Goal: Task Accomplishment & Management: Complete application form

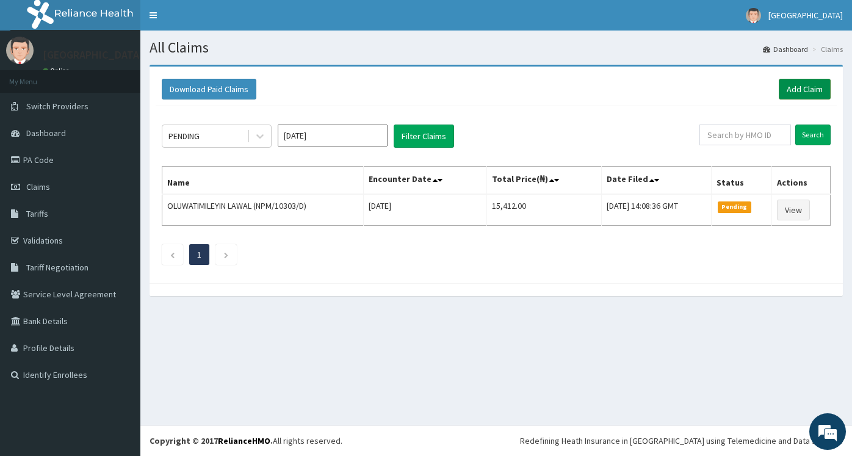
click at [817, 94] on link "Add Claim" at bounding box center [804, 89] width 52 height 21
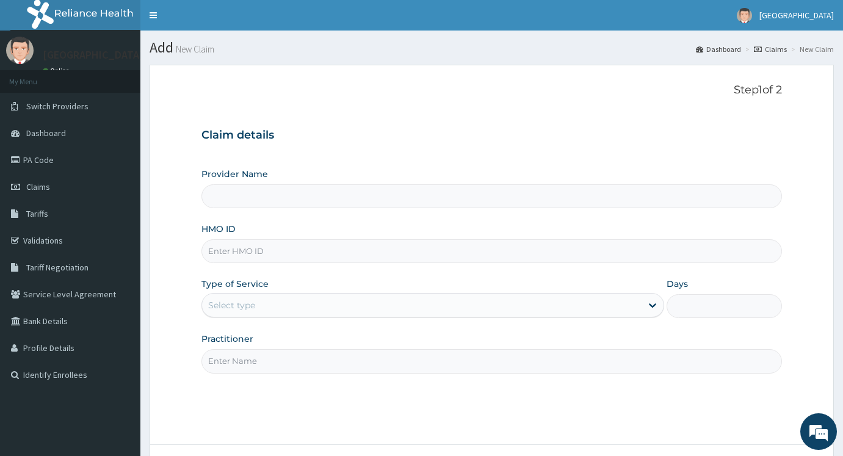
click at [270, 250] on input "HMO ID" at bounding box center [491, 251] width 580 height 24
type input "[GEOGRAPHIC_DATA]"
type input "n"
type input "NPM/10303/E"
drag, startPoint x: 340, startPoint y: 298, endPoint x: 334, endPoint y: 302, distance: 7.4
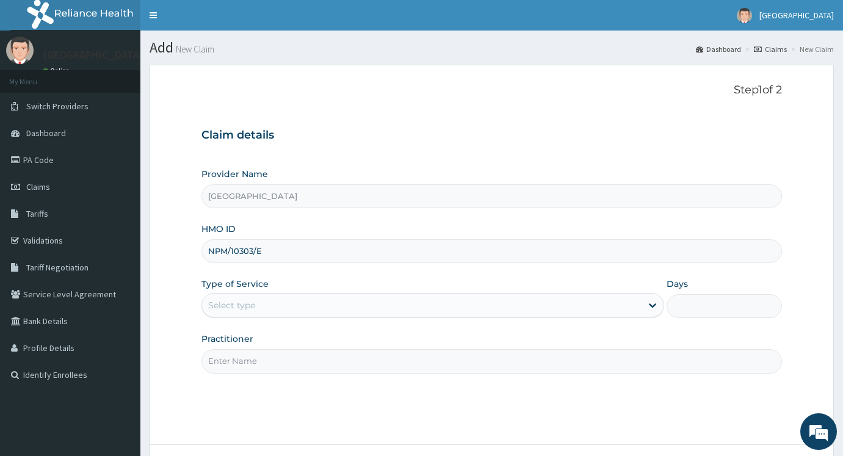
click at [336, 300] on div "Select type" at bounding box center [421, 305] width 439 height 20
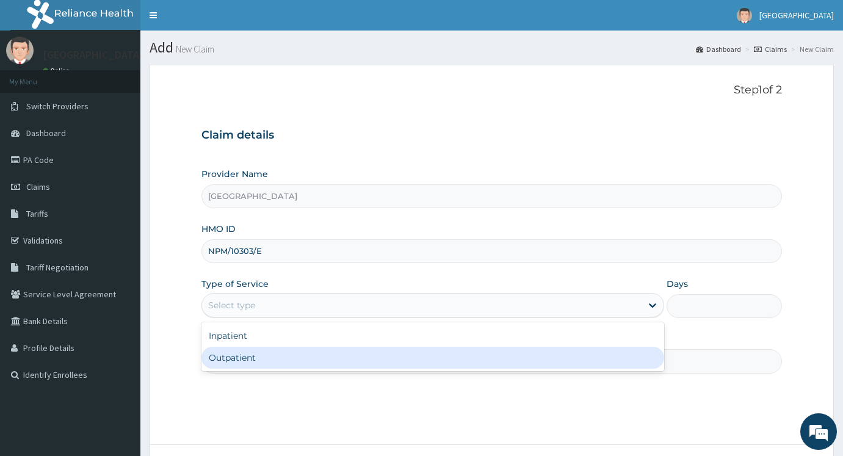
click at [286, 358] on div "Outpatient" at bounding box center [432, 358] width 462 height 22
type input "1"
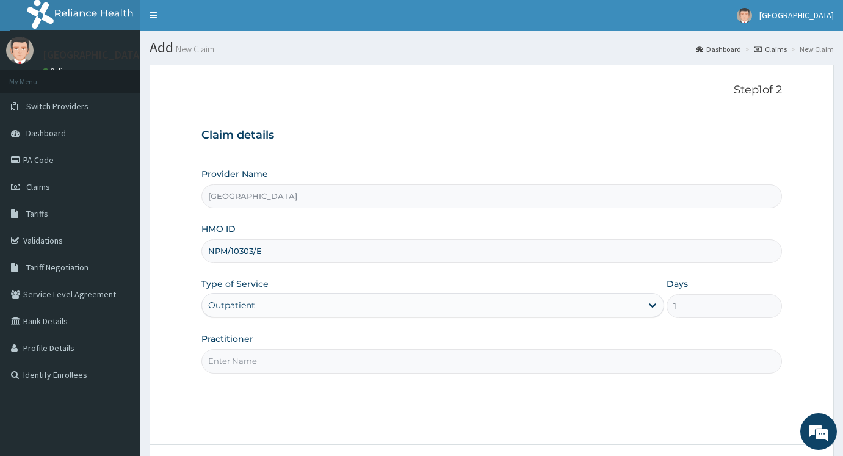
click at [285, 358] on input "Practitioner" at bounding box center [491, 361] width 580 height 24
type input "DR AYODEJI"
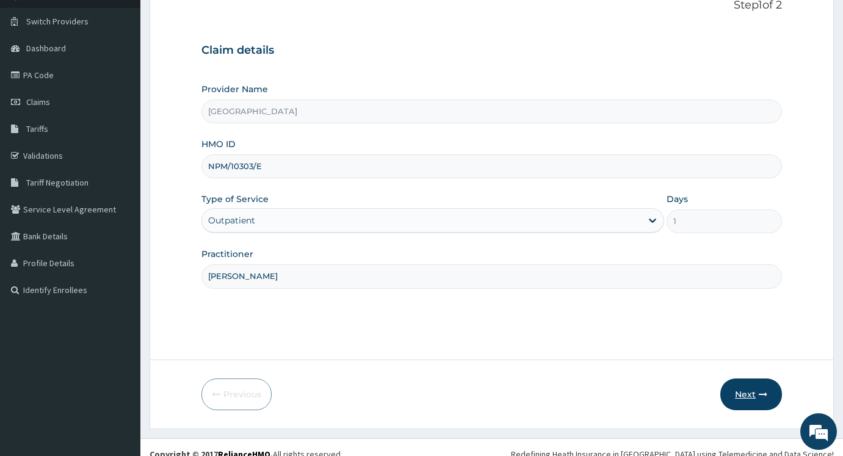
scroll to position [98, 0]
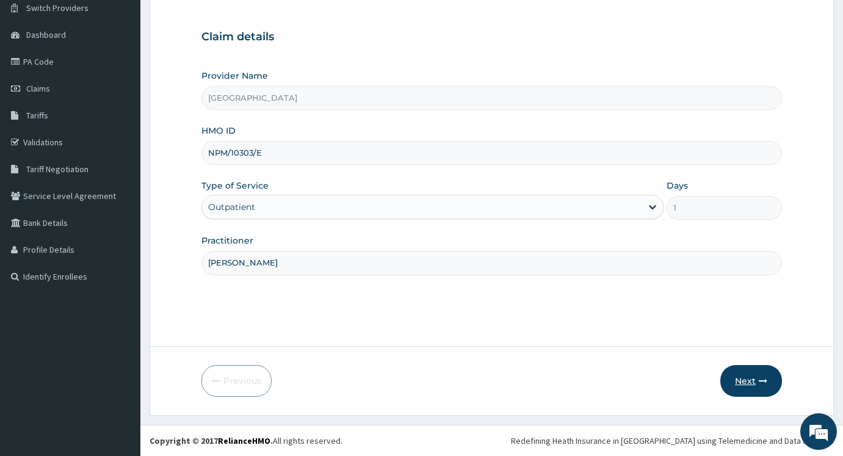
click at [757, 386] on button "Next" at bounding box center [751, 381] width 62 height 32
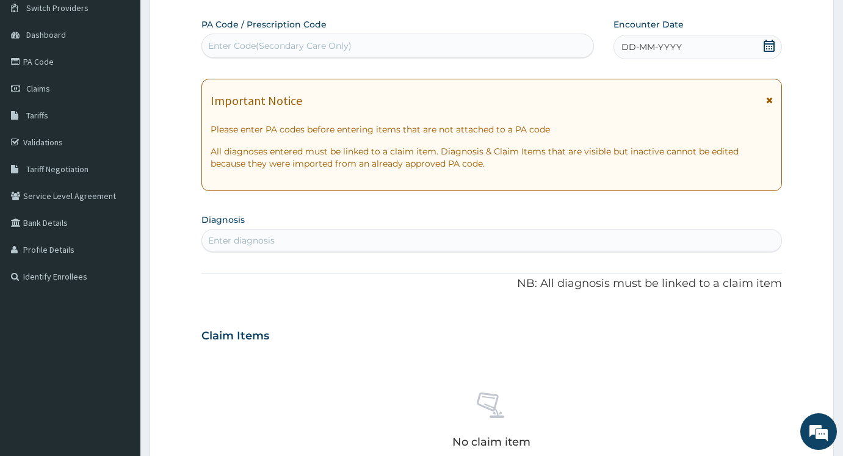
click at [766, 46] on icon at bounding box center [768, 46] width 11 height 12
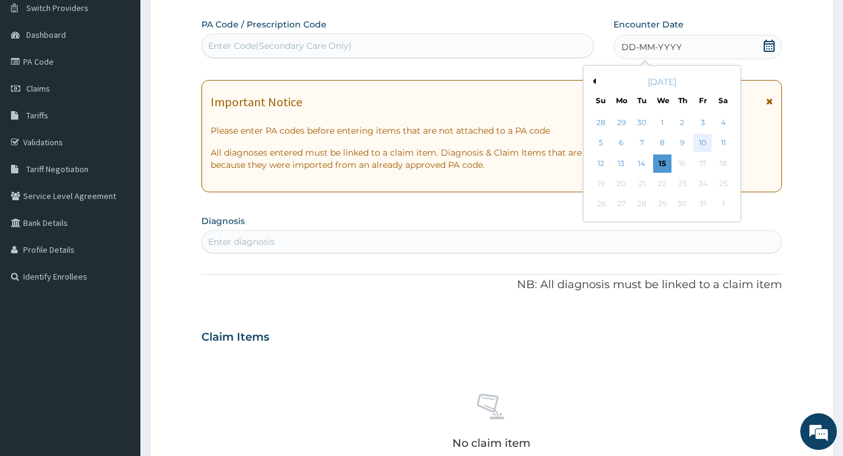
click at [702, 143] on div "10" at bounding box center [703, 143] width 18 height 18
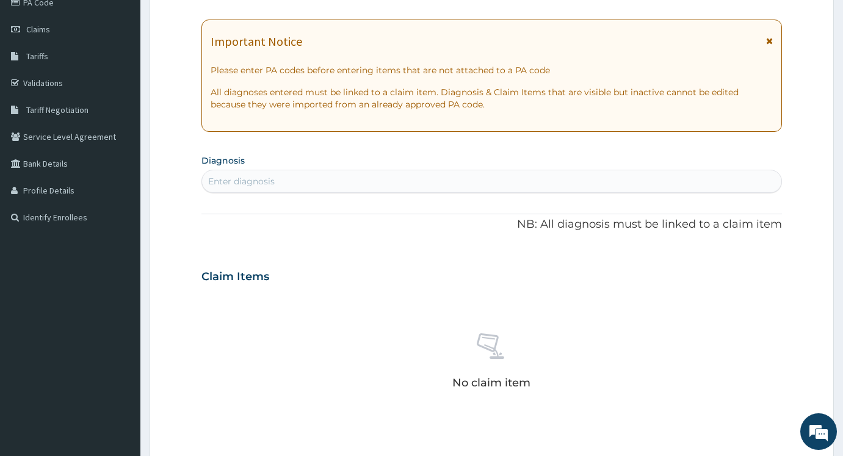
scroll to position [220, 0]
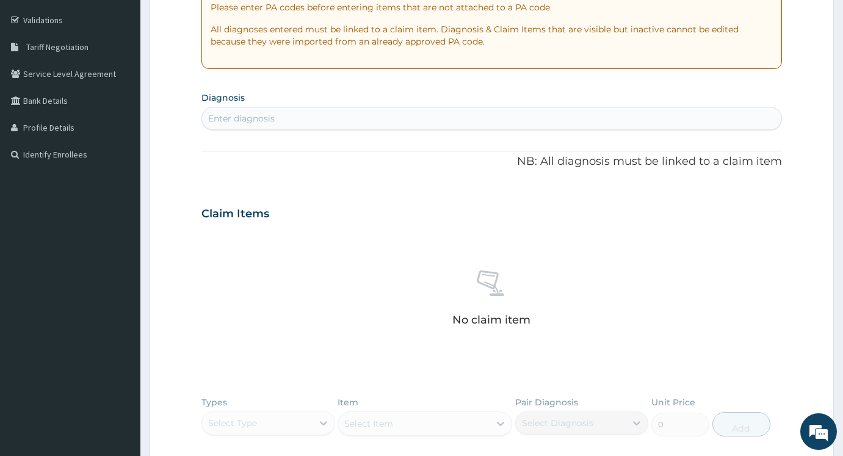
click at [329, 122] on div "Enter diagnosis" at bounding box center [491, 119] width 579 height 20
type input "UPPER RESPIRATORY"
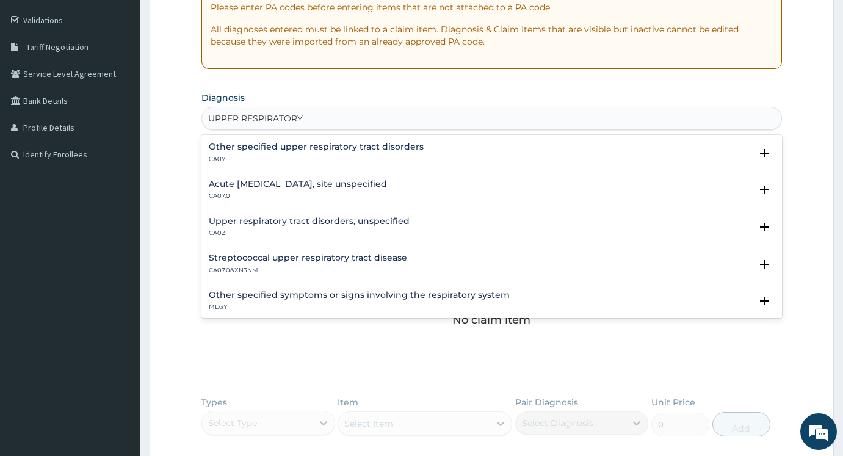
click at [359, 184] on h4 "Acute upper respiratory infection, site unspecified" at bounding box center [298, 183] width 178 height 9
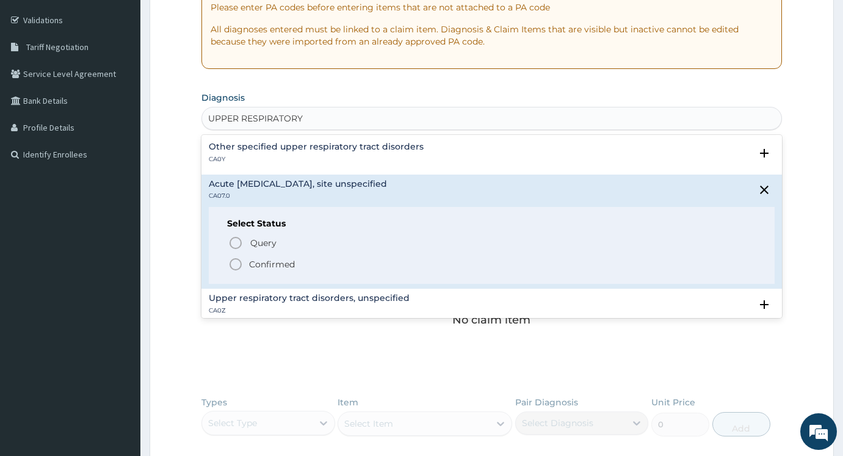
click at [287, 266] on p "Confirmed" at bounding box center [272, 264] width 46 height 12
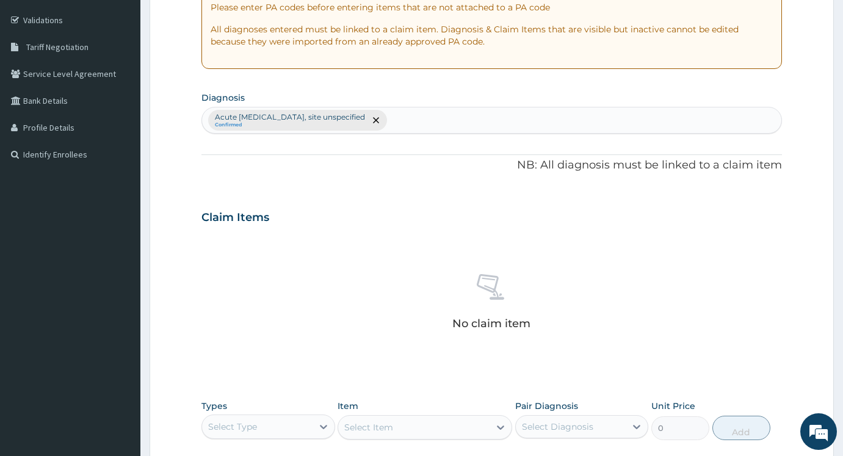
scroll to position [424, 0]
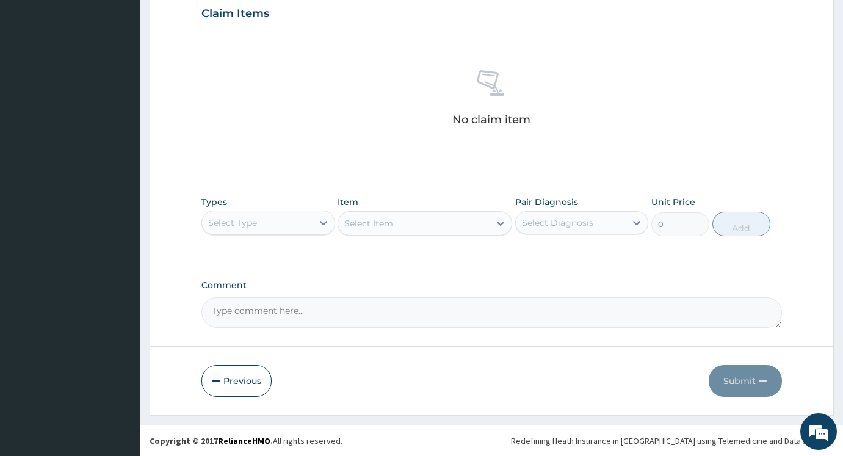
click at [285, 220] on div "Select Type" at bounding box center [257, 223] width 110 height 20
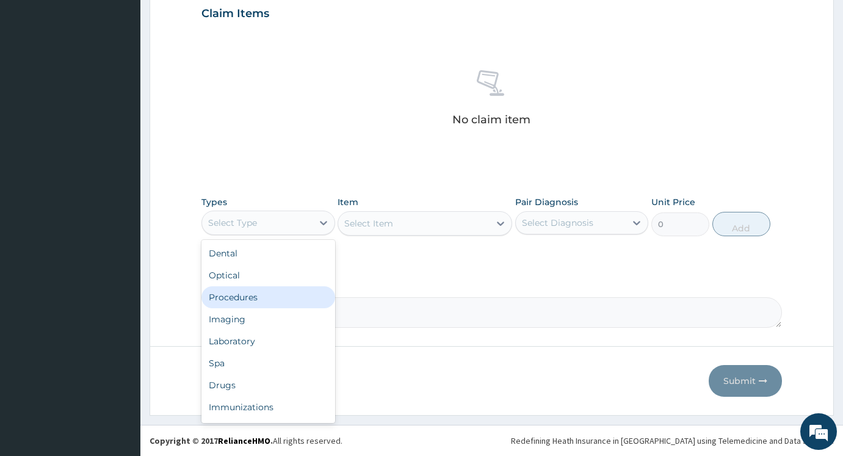
click at [258, 297] on div "Procedures" at bounding box center [268, 297] width 134 height 22
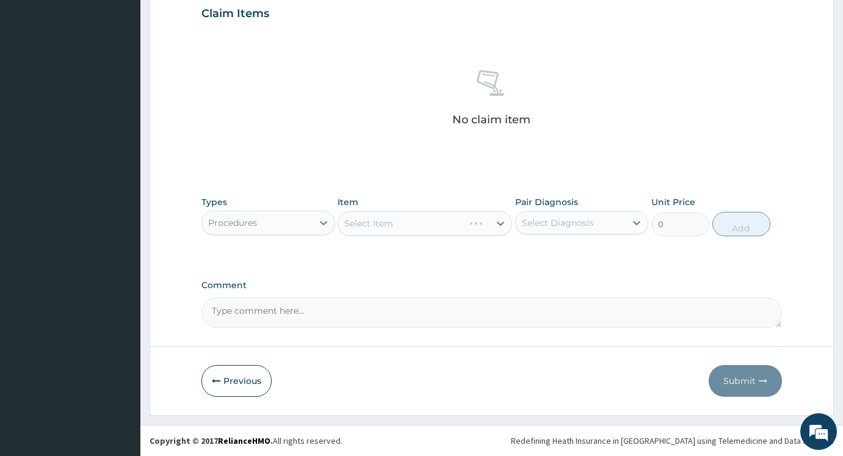
click at [417, 231] on div "Select Item" at bounding box center [424, 223] width 174 height 24
click at [429, 228] on div "Select Item" at bounding box center [424, 223] width 174 height 24
click at [487, 230] on div "Select Item" at bounding box center [424, 223] width 174 height 24
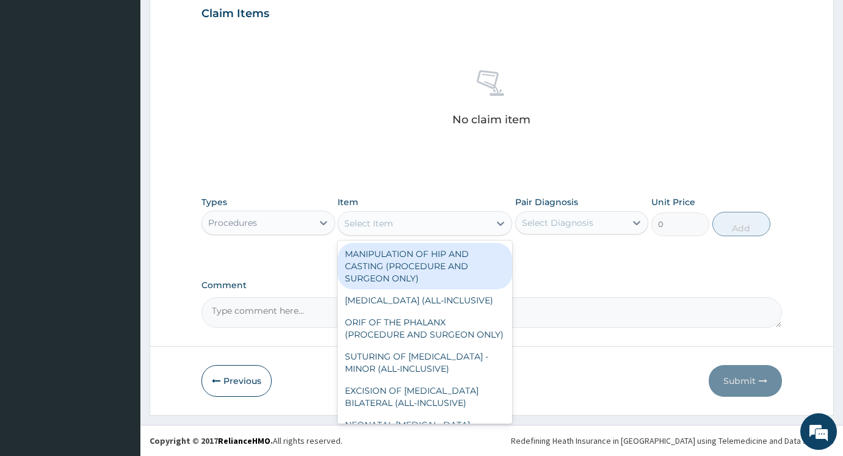
click at [483, 235] on div "Item option MANIPULATION OF HIP AND CASTING (PROCEDURE AND SURGEON ONLY) focuse…" at bounding box center [424, 216] width 174 height 40
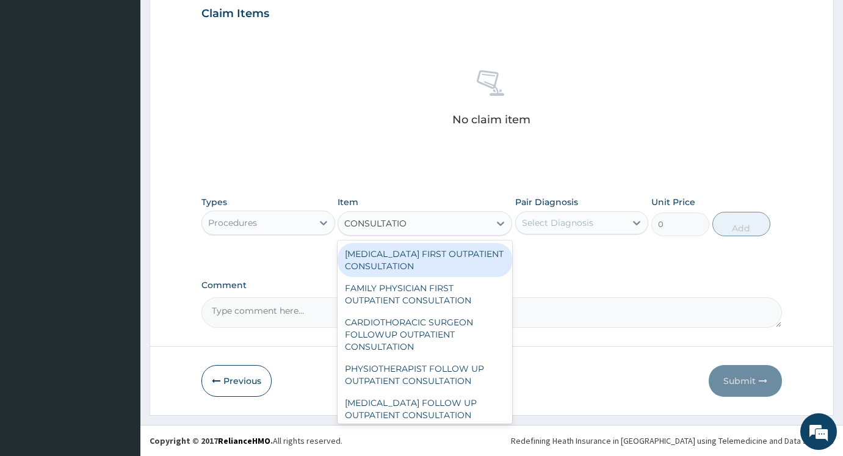
type input "CONSULTATION"
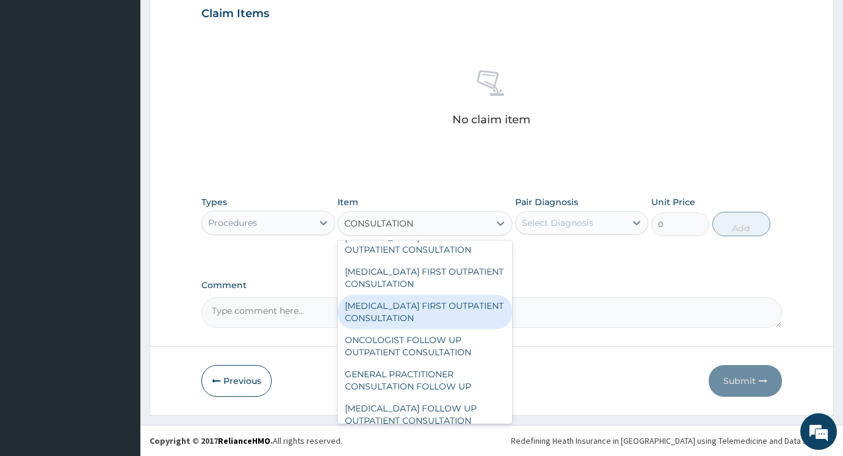
scroll to position [1098, 0]
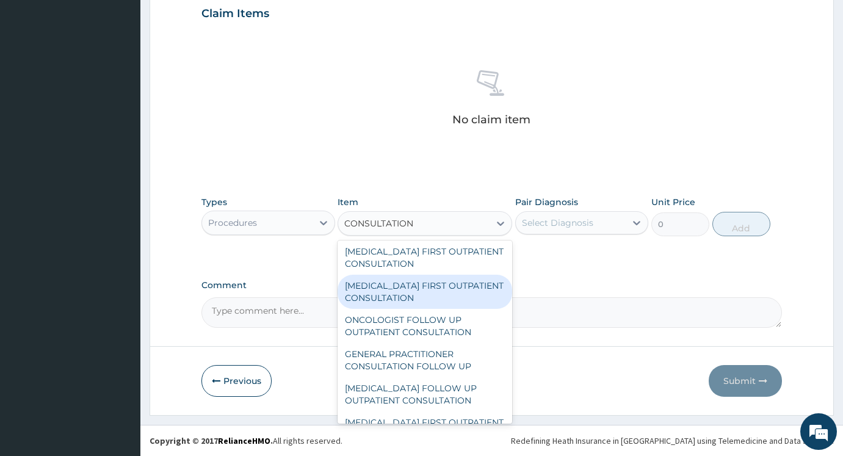
drag, startPoint x: 400, startPoint y: 375, endPoint x: 437, endPoint y: 298, distance: 86.0
click at [440, 296] on div "PSYCHOLOGIST FIRST OUTPATIENT CONSULTATION FAMILY PHYSICIAN FIRST OUTPATIENT CO…" at bounding box center [424, 331] width 174 height 183
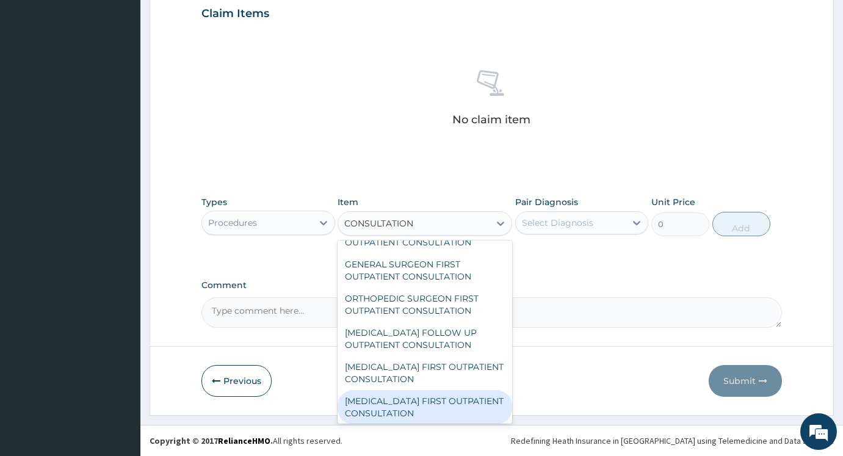
scroll to position [976, 0]
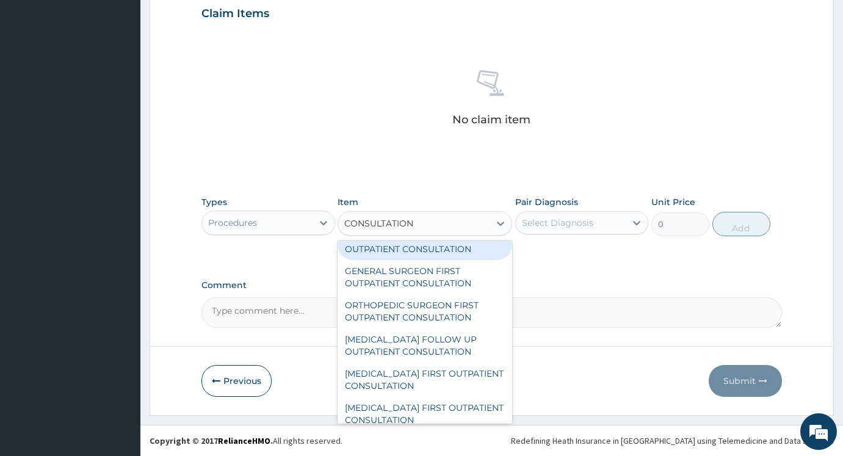
click at [393, 256] on div "CARDIOTHORACIC SURGEON FIRST OUTPATIENT CONSULTATION" at bounding box center [424, 243] width 174 height 34
type input "50000"
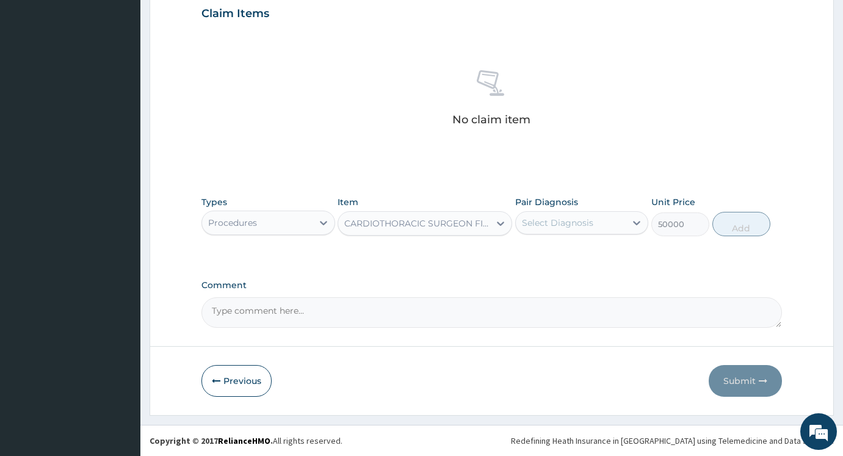
click at [569, 225] on div "Select Diagnosis" at bounding box center [557, 223] width 71 height 12
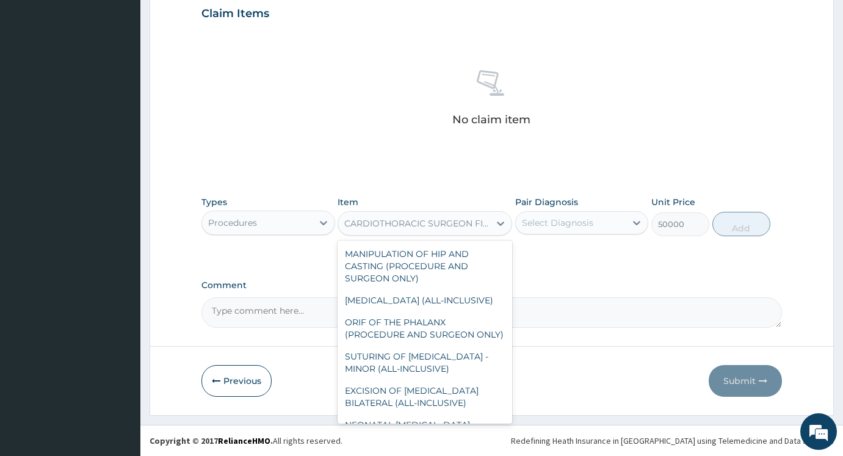
click at [466, 218] on div "CARDIOTHORACIC SURGEON FIRST OUTPATIENT CONSULTATION" at bounding box center [417, 223] width 146 height 12
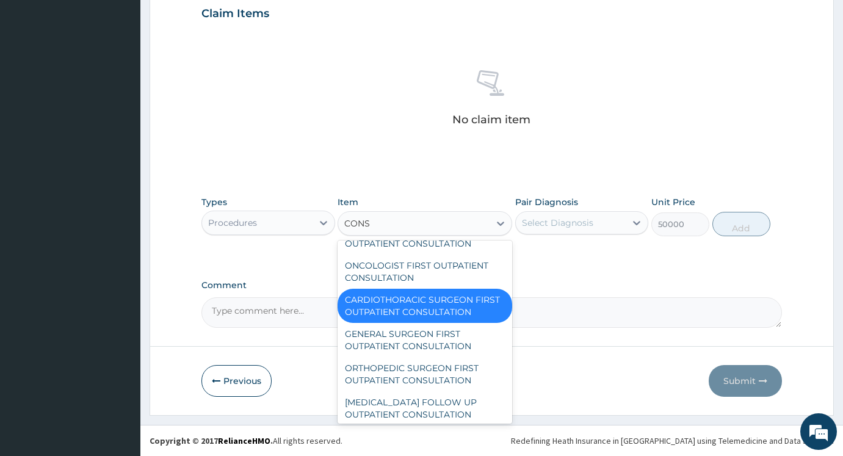
scroll to position [821, 0]
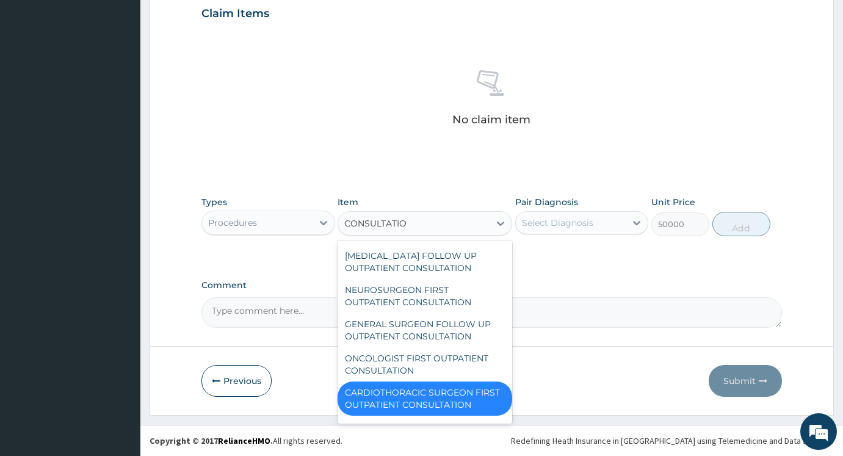
type input "CONSULTATION"
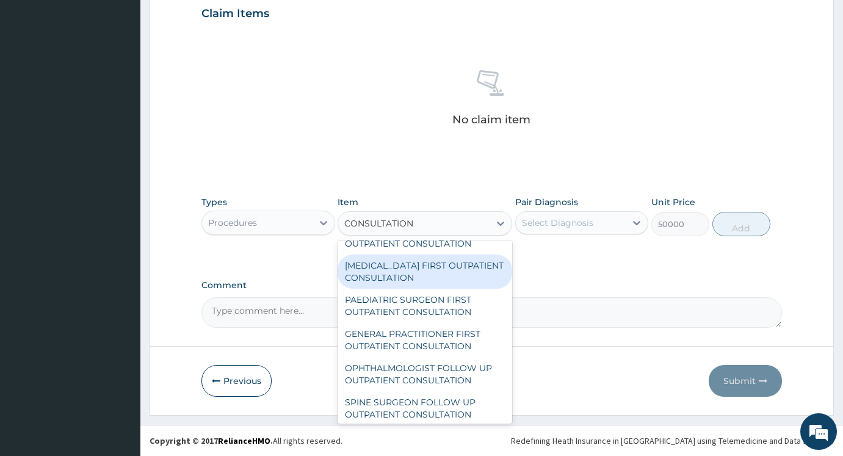
scroll to position [1281, 0]
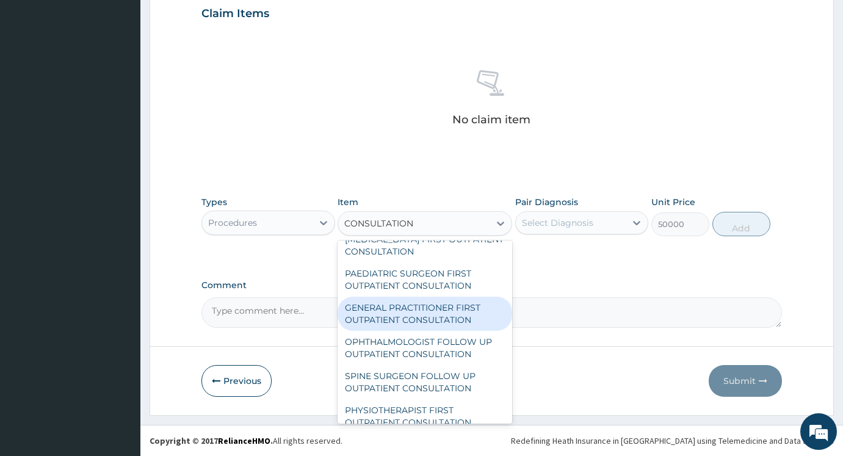
click at [408, 331] on div "GENERAL PRACTITIONER FIRST OUTPATIENT CONSULTATION" at bounding box center [424, 314] width 174 height 34
type input "3750"
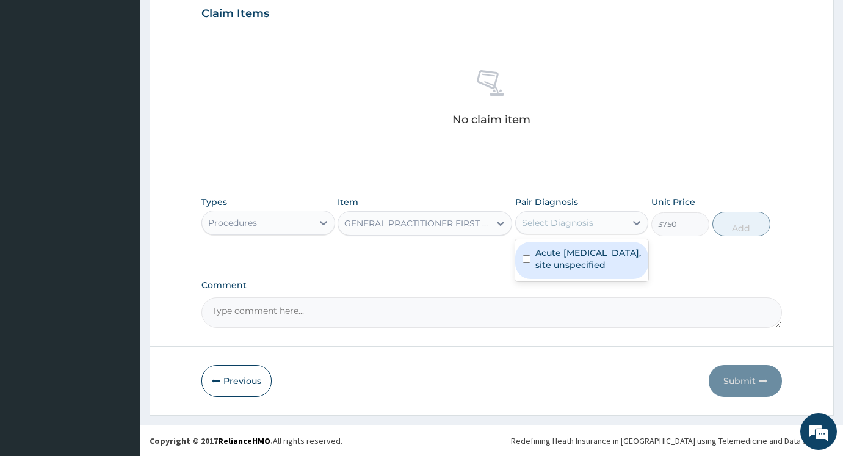
click at [592, 223] on div "Select Diagnosis" at bounding box center [571, 223] width 110 height 20
click at [571, 260] on label "Acute upper respiratory infection, site unspecified" at bounding box center [588, 258] width 106 height 24
checkbox input "true"
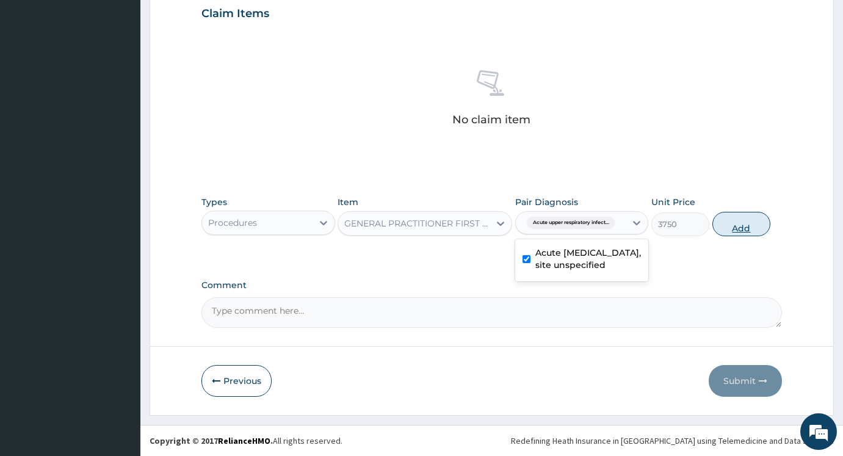
click at [732, 226] on button "Add" at bounding box center [741, 224] width 58 height 24
type input "0"
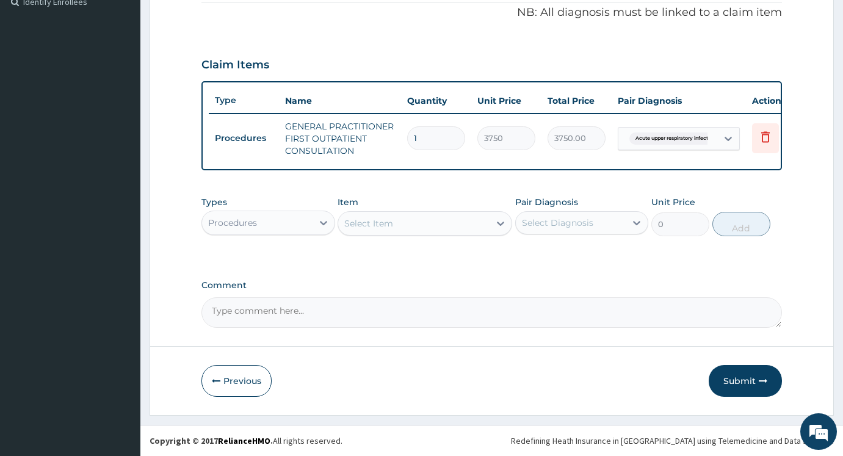
scroll to position [382, 0]
click at [275, 214] on div "Procedures" at bounding box center [257, 223] width 110 height 20
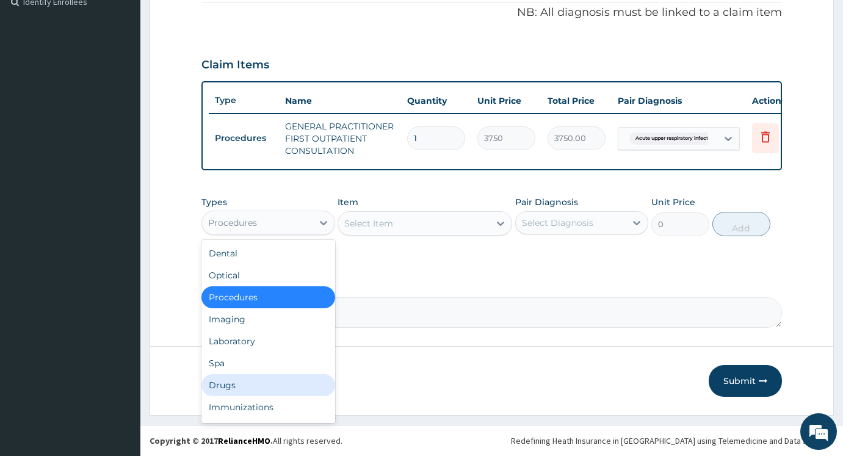
click at [251, 383] on div "Drugs" at bounding box center [268, 385] width 134 height 22
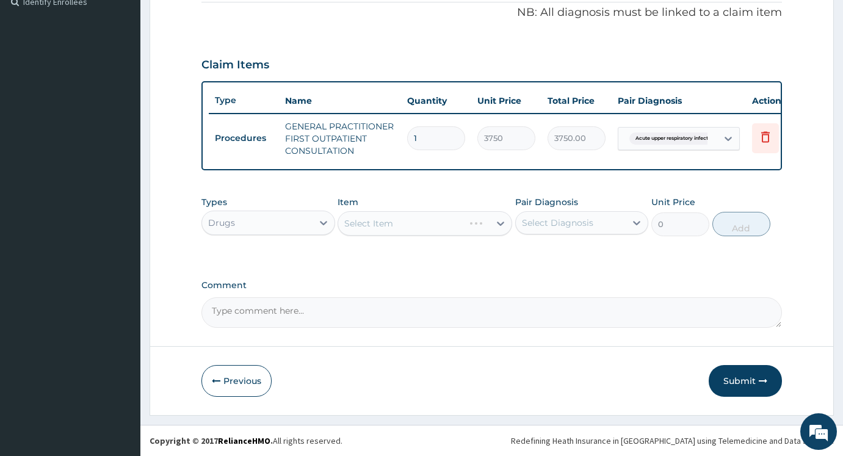
click at [425, 220] on div "Select Item" at bounding box center [424, 223] width 174 height 24
click at [408, 232] on div "Select Item" at bounding box center [413, 224] width 151 height 20
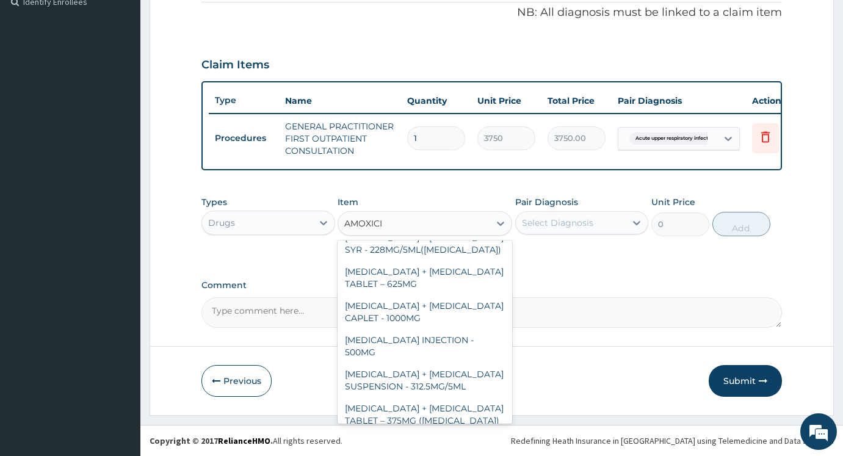
scroll to position [0, 0]
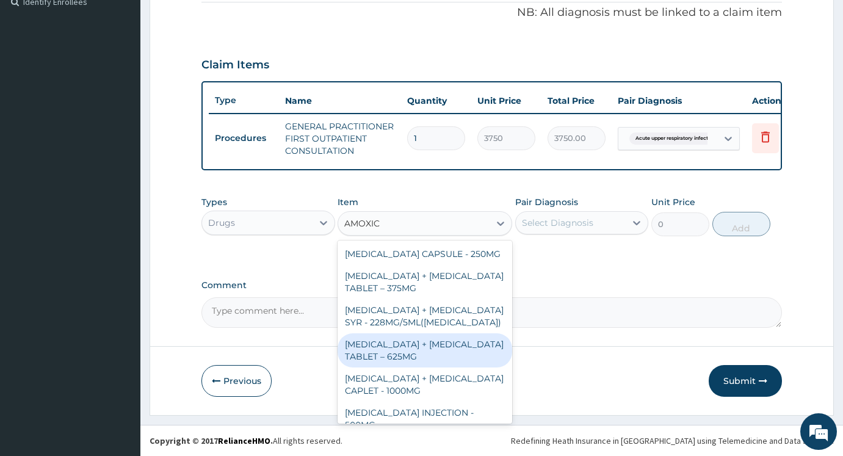
type input "AMOXI"
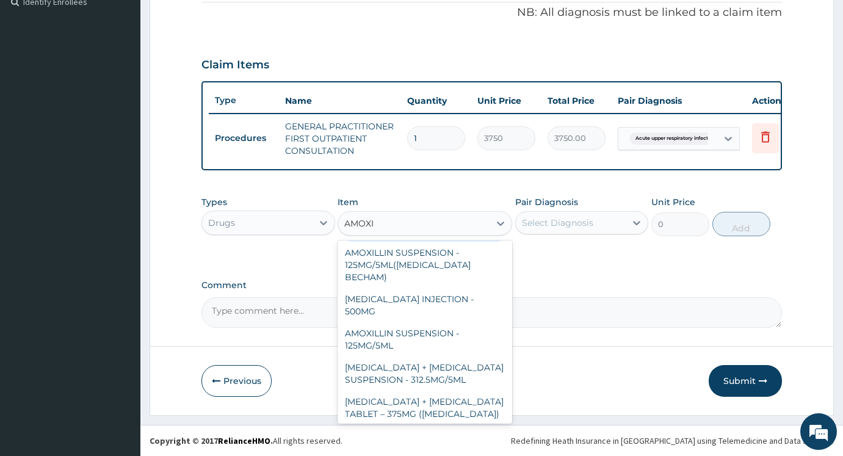
scroll to position [183, 0]
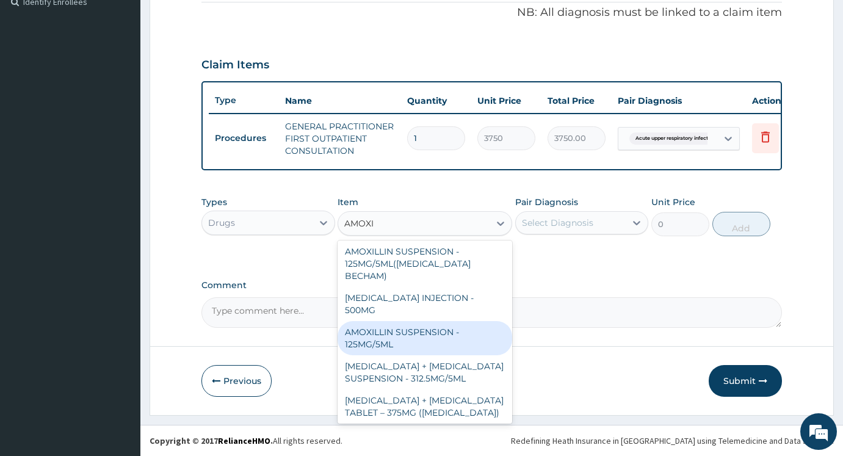
click at [432, 324] on div "AMOXILLIN SUSPENSION - 125MG/5ML" at bounding box center [424, 338] width 174 height 34
type input "840"
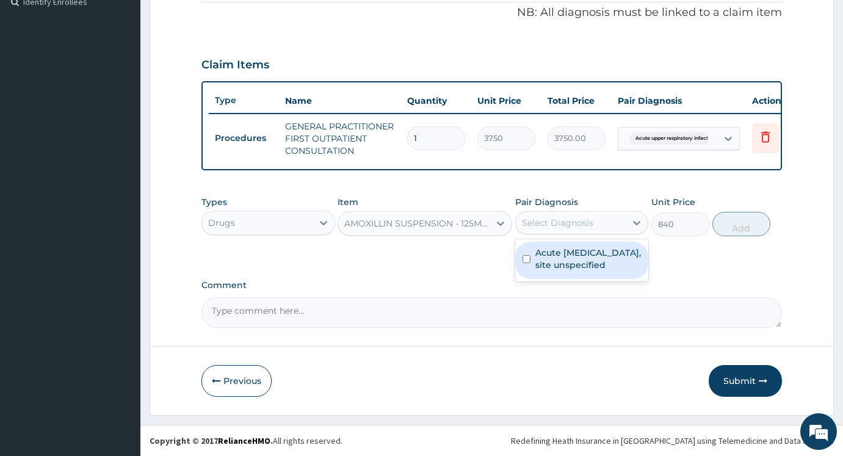
click at [595, 215] on div "Select Diagnosis" at bounding box center [571, 223] width 110 height 20
click at [576, 257] on label "Acute upper respiratory infection, site unspecified" at bounding box center [588, 258] width 106 height 24
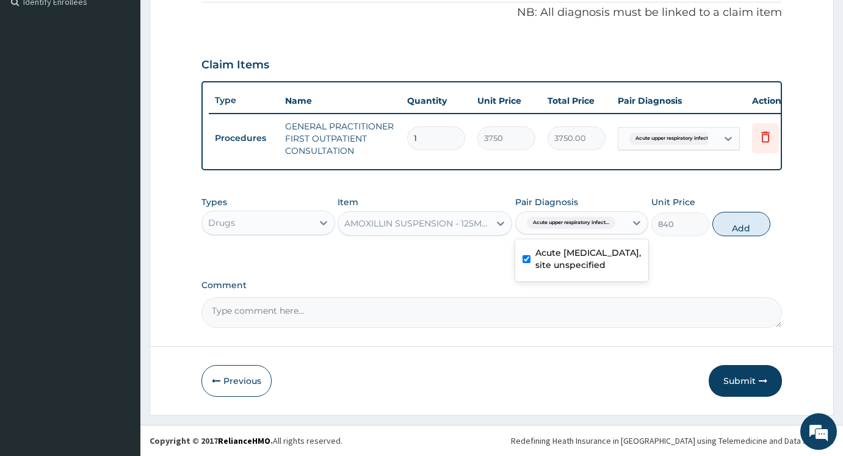
checkbox input "true"
click at [735, 223] on button "Add" at bounding box center [741, 224] width 58 height 24
type input "0"
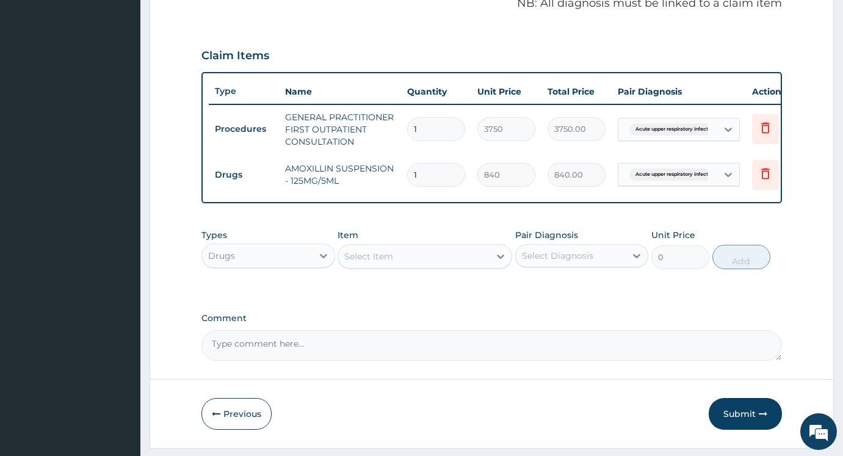
click at [397, 261] on div "Select Item" at bounding box center [413, 256] width 151 height 20
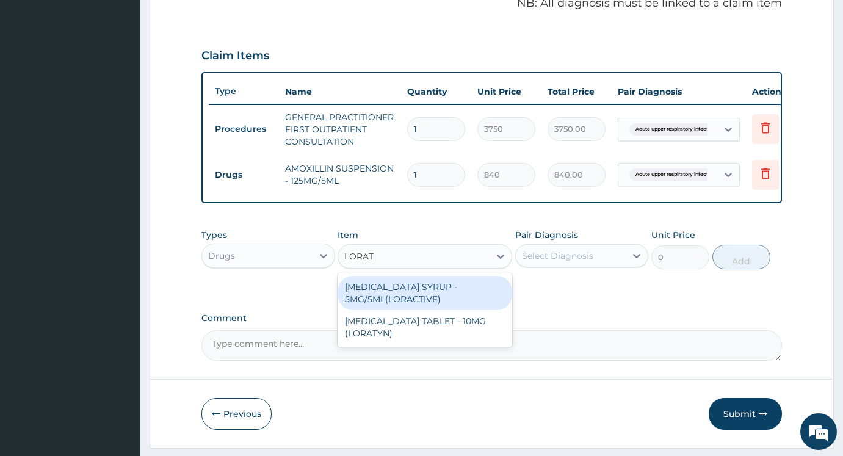
type input "LORATA"
click at [431, 310] on div "LORATADINE SYRUP - 5MG/5ML(LORACTIVE)" at bounding box center [424, 293] width 174 height 34
type input "1232"
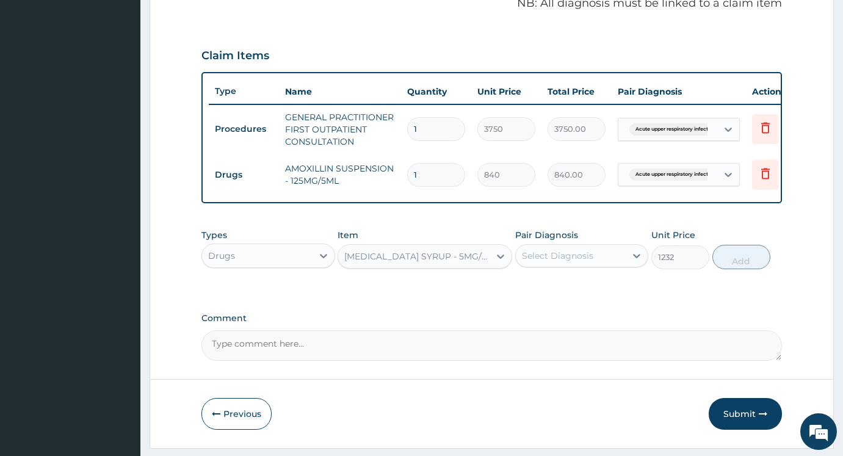
click at [606, 265] on div "Select Diagnosis" at bounding box center [571, 256] width 110 height 20
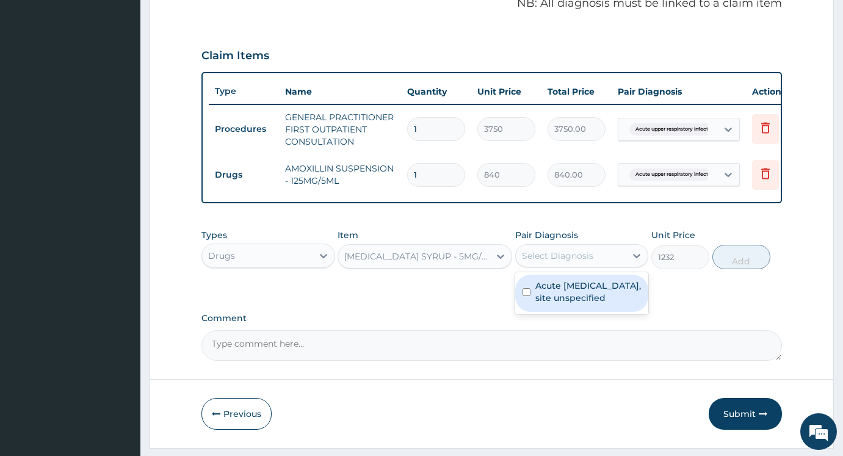
click at [580, 304] on label "Acute upper respiratory infection, site unspecified" at bounding box center [588, 291] width 106 height 24
checkbox input "true"
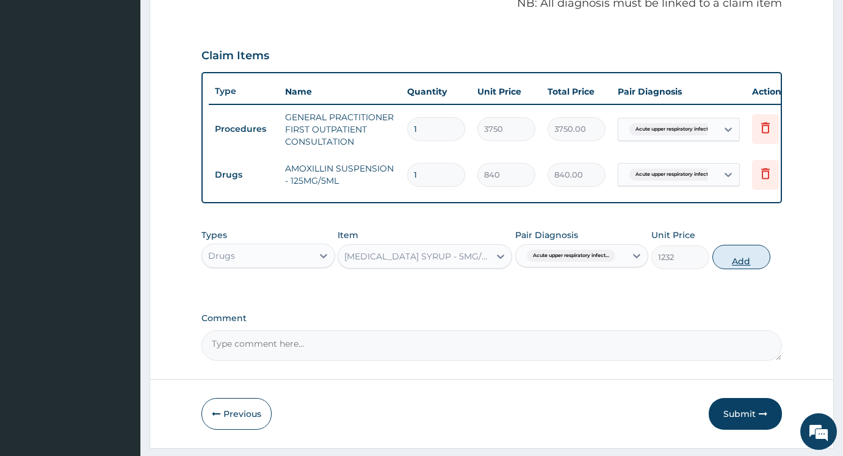
click at [743, 269] on button "Add" at bounding box center [741, 257] width 58 height 24
type input "0"
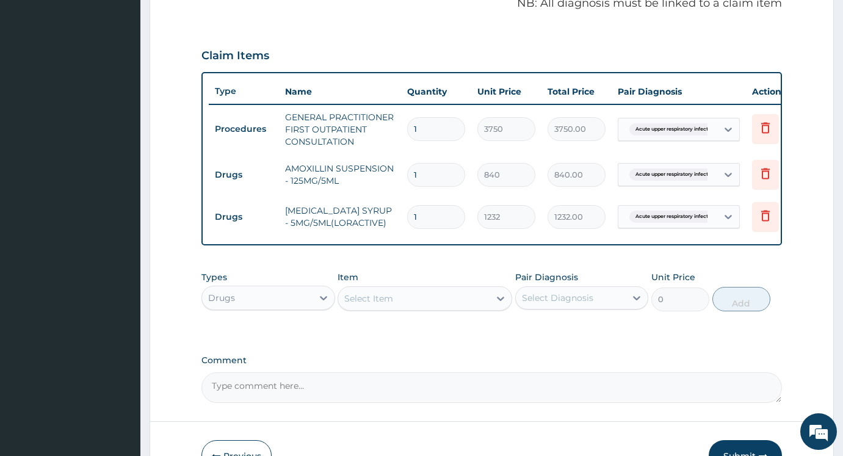
click at [392, 308] on div "Select Item" at bounding box center [413, 299] width 151 height 20
type input "VIT"
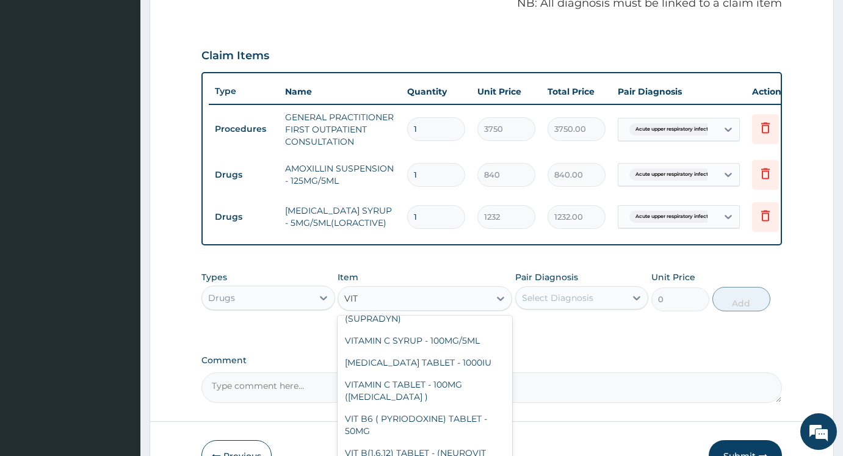
scroll to position [244, 0]
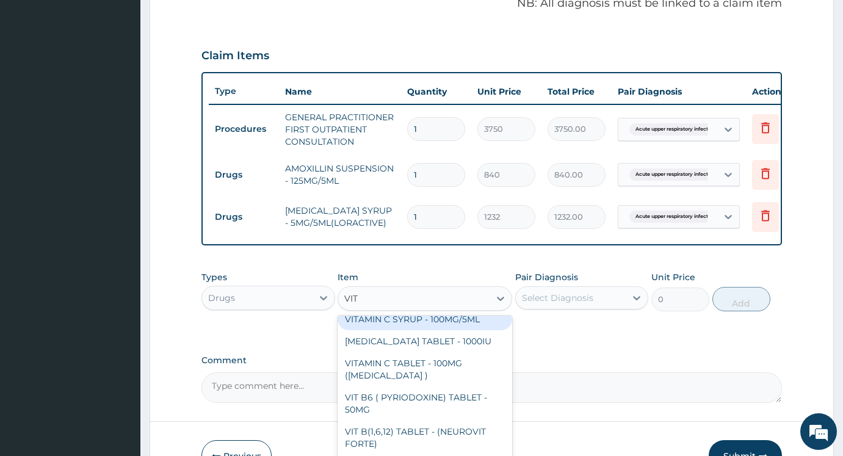
click at [431, 330] on div "VITAMIN C SYRUP - 100MG/5ML" at bounding box center [424, 319] width 174 height 22
type input "672"
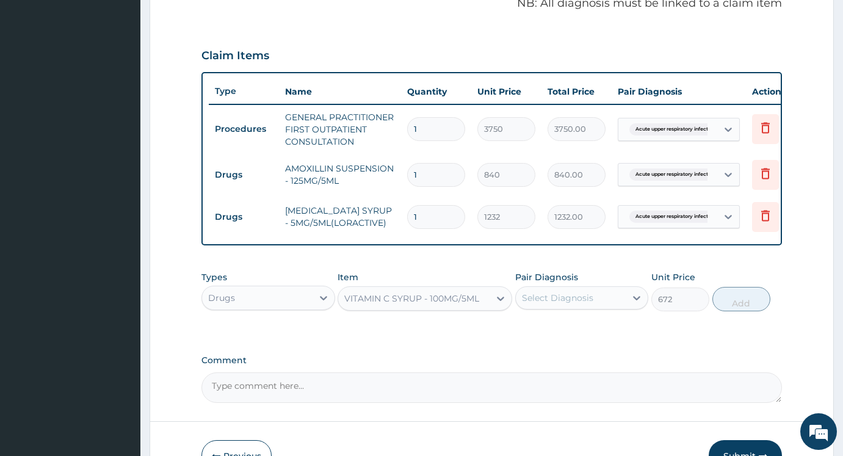
click at [570, 304] on div "Select Diagnosis" at bounding box center [557, 298] width 71 height 12
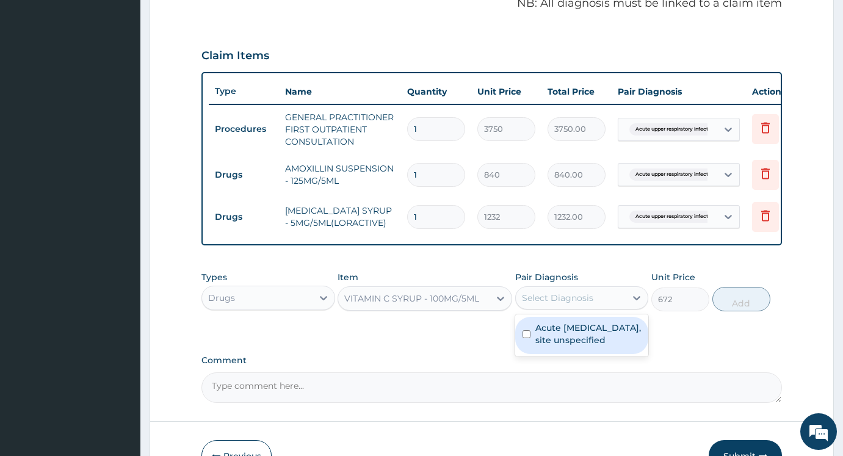
click at [566, 346] on label "Acute upper respiratory infection, site unspecified" at bounding box center [588, 334] width 106 height 24
checkbox input "true"
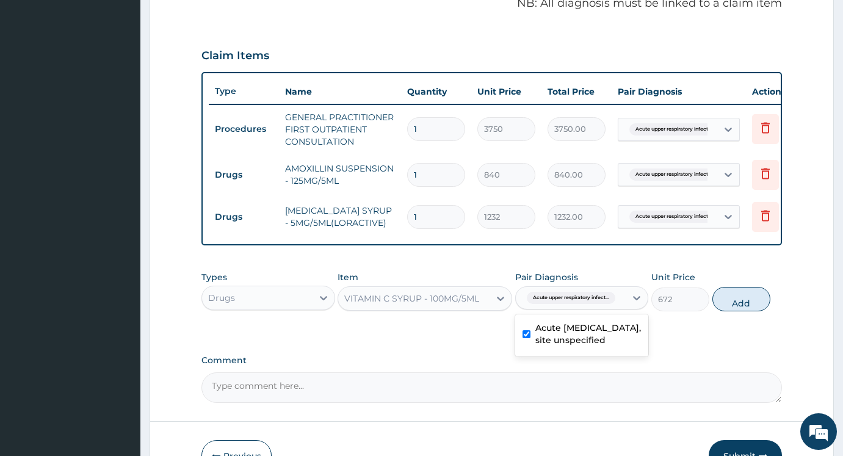
drag, startPoint x: 750, startPoint y: 312, endPoint x: 666, endPoint y: 314, distance: 84.2
click at [744, 311] on button "Add" at bounding box center [741, 299] width 58 height 24
type input "0"
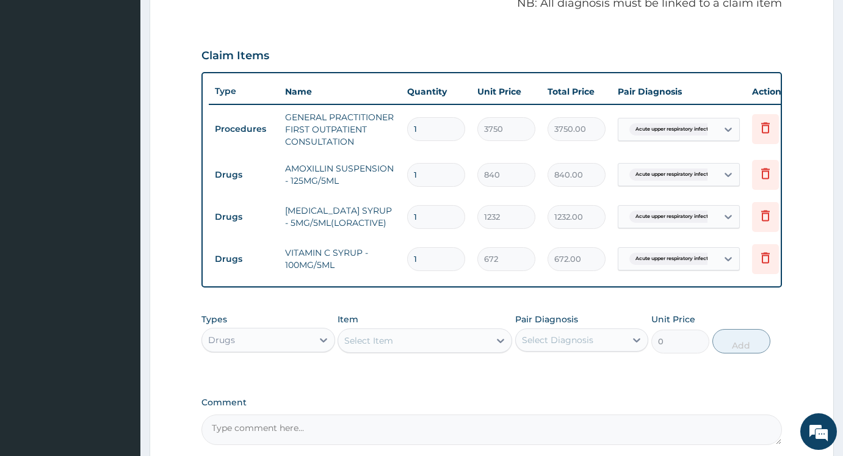
click at [437, 353] on div "Select Item" at bounding box center [424, 340] width 174 height 24
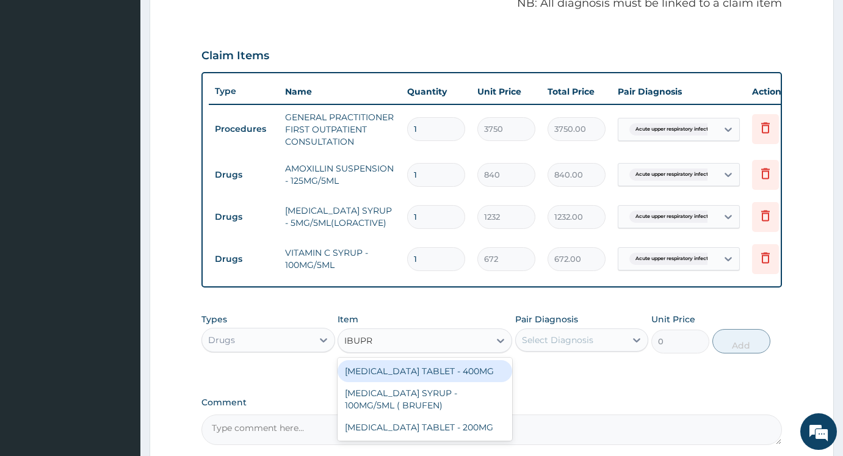
type input "IBUPRO"
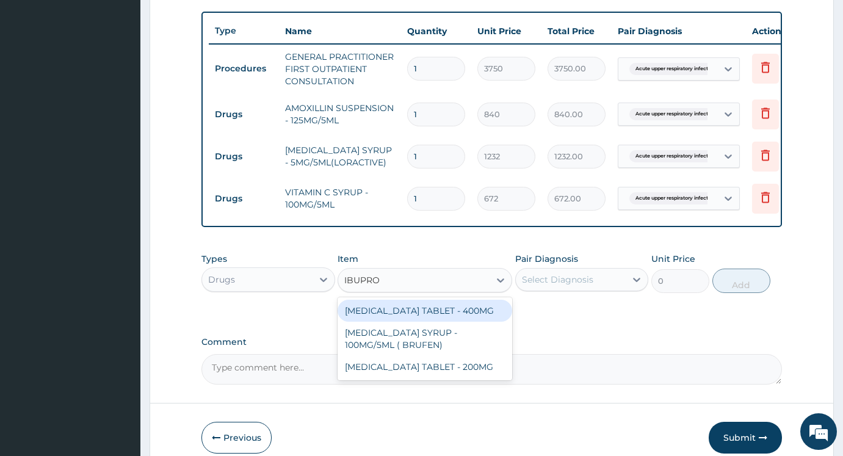
scroll to position [443, 0]
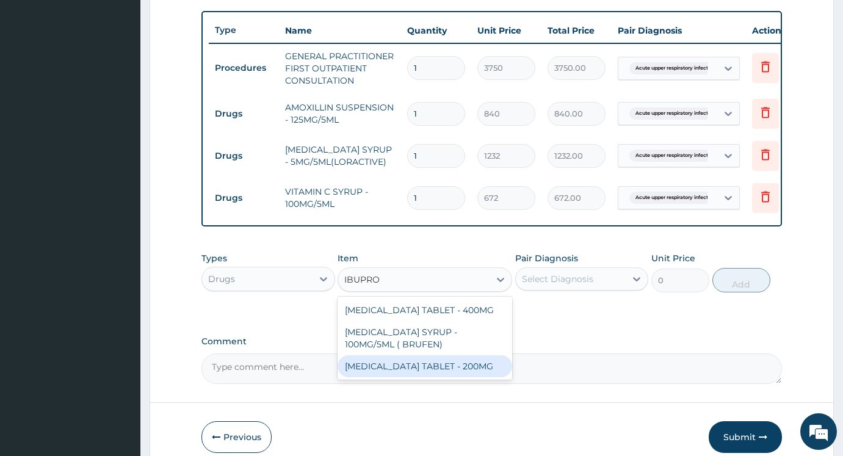
click at [436, 375] on div "IBUPROFEN TABLET - 200MG" at bounding box center [424, 366] width 174 height 22
type input "672"
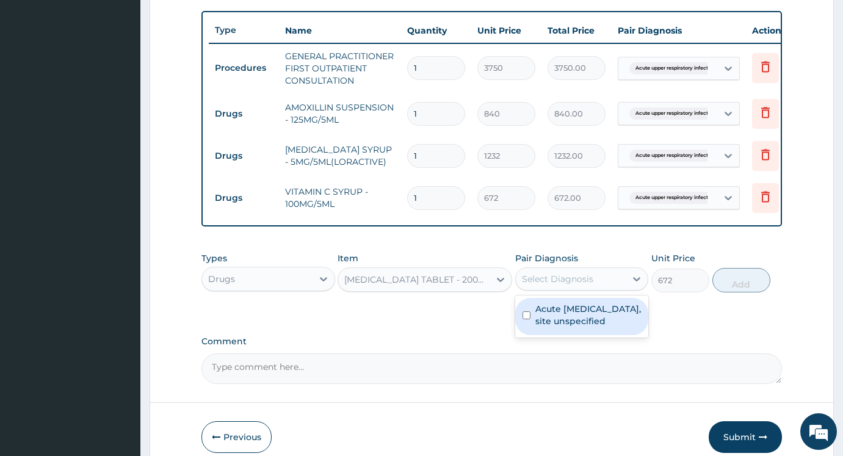
click at [574, 285] on div "Select Diagnosis" at bounding box center [557, 279] width 71 height 12
drag, startPoint x: 564, startPoint y: 328, endPoint x: 505, endPoint y: 320, distance: 59.1
click at [547, 327] on label "Acute upper respiratory infection, site unspecified" at bounding box center [588, 315] width 106 height 24
checkbox input "true"
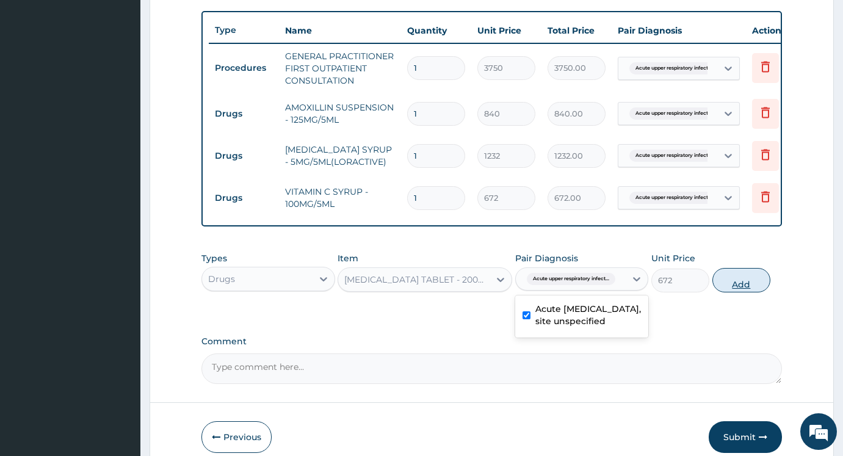
click at [734, 291] on button "Add" at bounding box center [741, 280] width 58 height 24
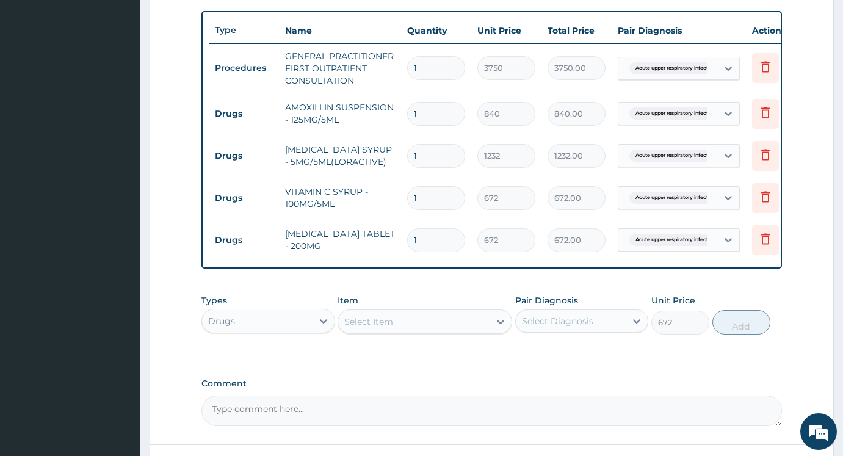
type input "0"
click at [433, 240] on input "1" at bounding box center [436, 240] width 58 height 24
type input "0.00"
type input "9"
type input "6048.00"
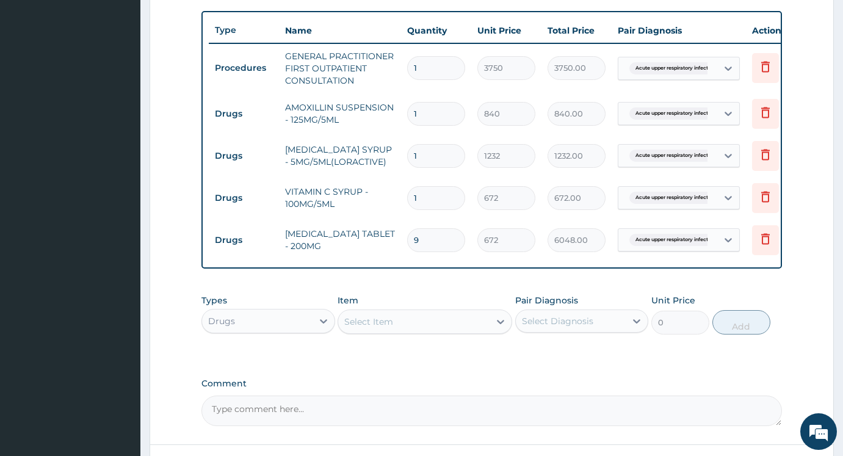
type input "0.00"
type input "9"
type input "6048.00"
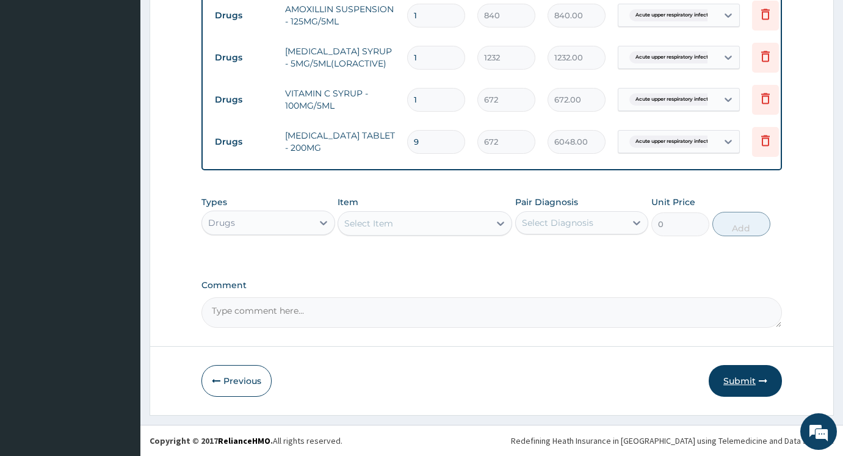
type input "9"
click at [763, 383] on icon "button" at bounding box center [762, 380] width 9 height 9
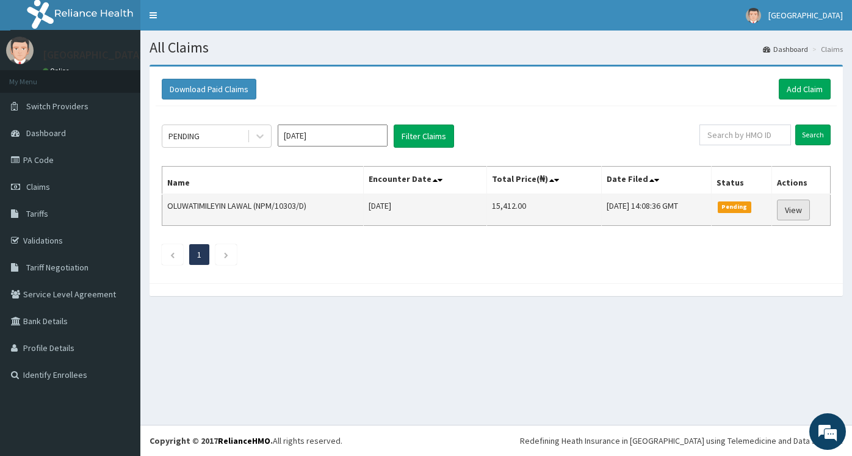
click at [794, 214] on link "View" at bounding box center [793, 210] width 33 height 21
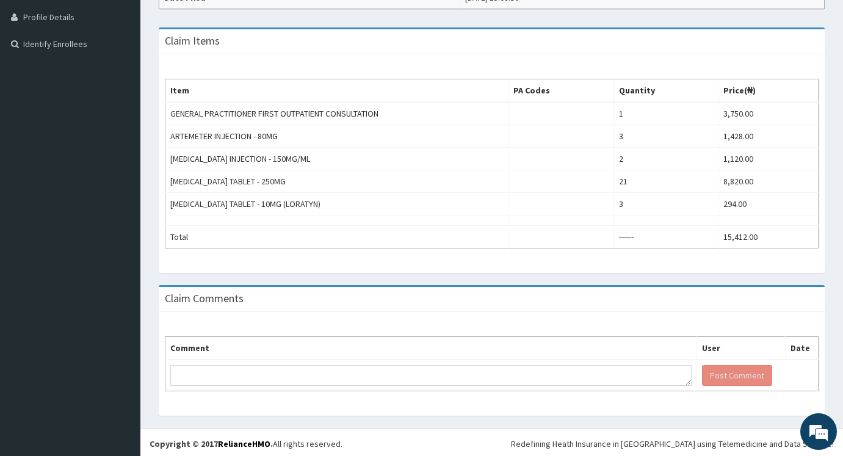
scroll to position [334, 0]
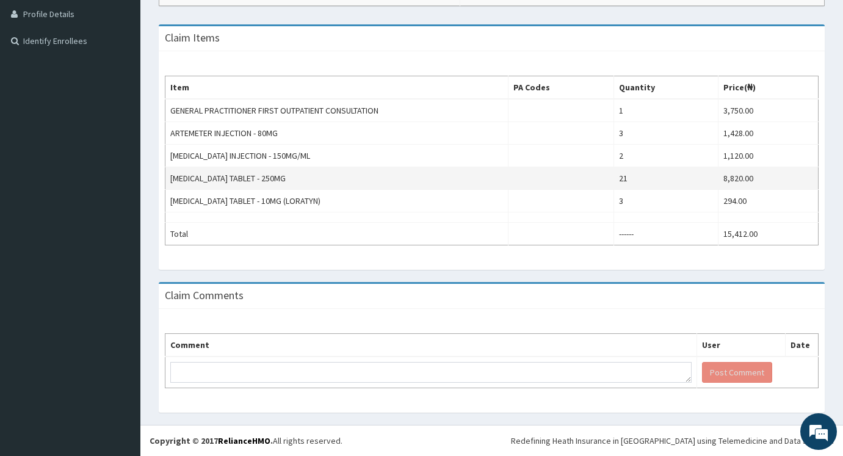
click at [737, 176] on td "8,820.00" at bounding box center [767, 178] width 100 height 23
click at [769, 182] on td "8,820.00" at bounding box center [767, 178] width 100 height 23
click at [766, 180] on td "8,820.00" at bounding box center [767, 178] width 100 height 23
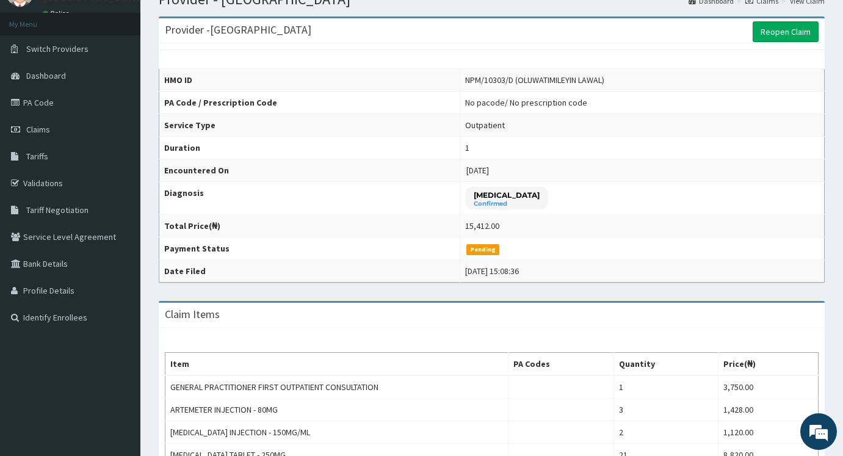
scroll to position [29, 0]
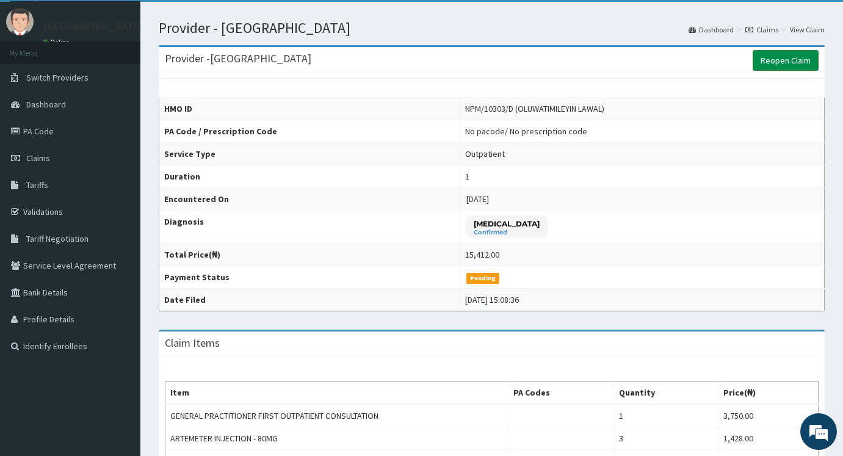
click at [798, 57] on link "Reopen Claim" at bounding box center [785, 60] width 66 height 21
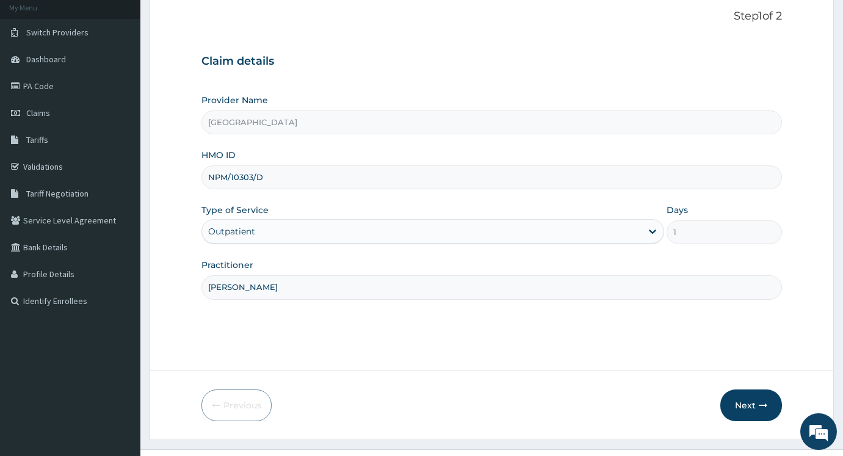
scroll to position [98, 0]
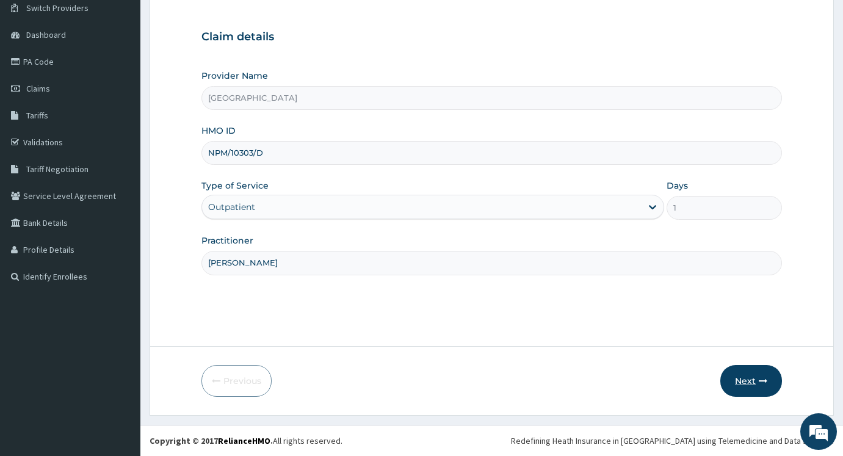
click at [759, 374] on button "Next" at bounding box center [751, 381] width 62 height 32
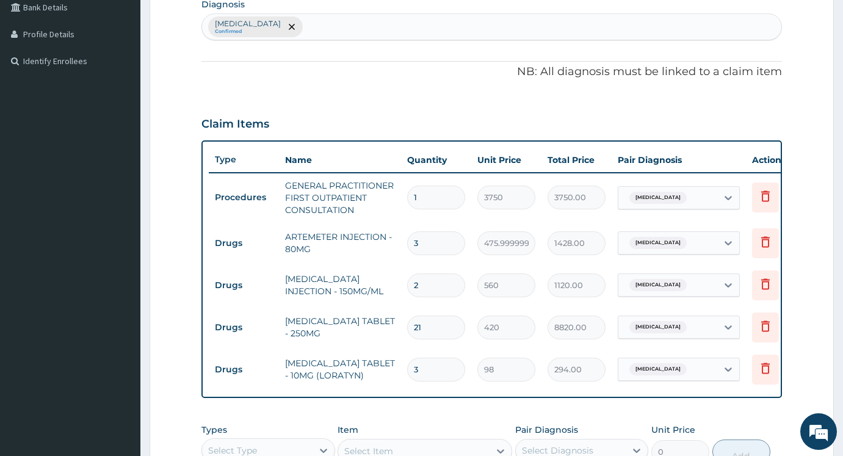
scroll to position [342, 0]
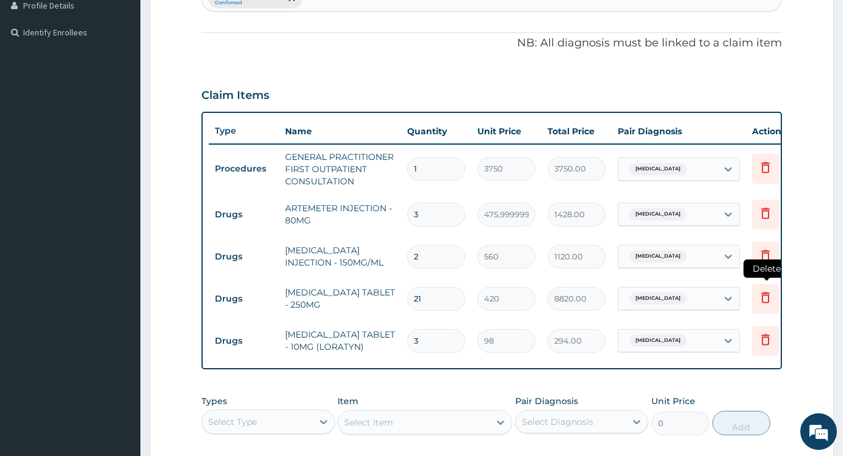
click at [763, 302] on icon at bounding box center [765, 297] width 9 height 11
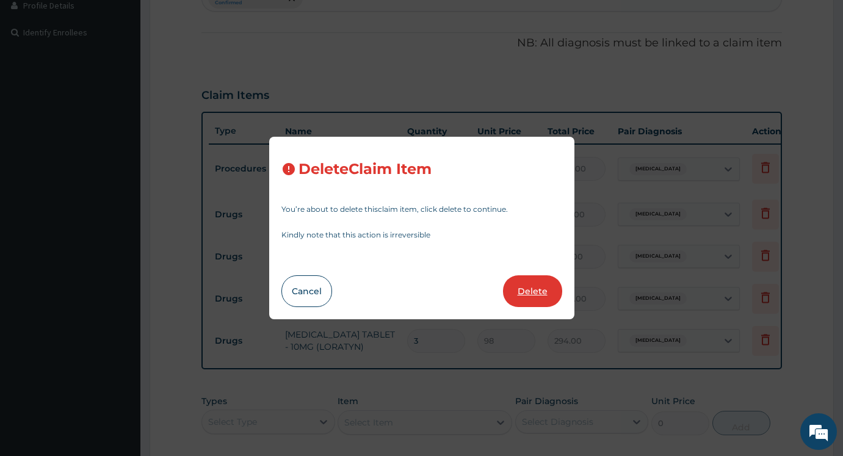
scroll to position [0, 0]
click at [536, 284] on button "Delete" at bounding box center [532, 291] width 59 height 32
type input "3"
type input "98"
type input "294.00"
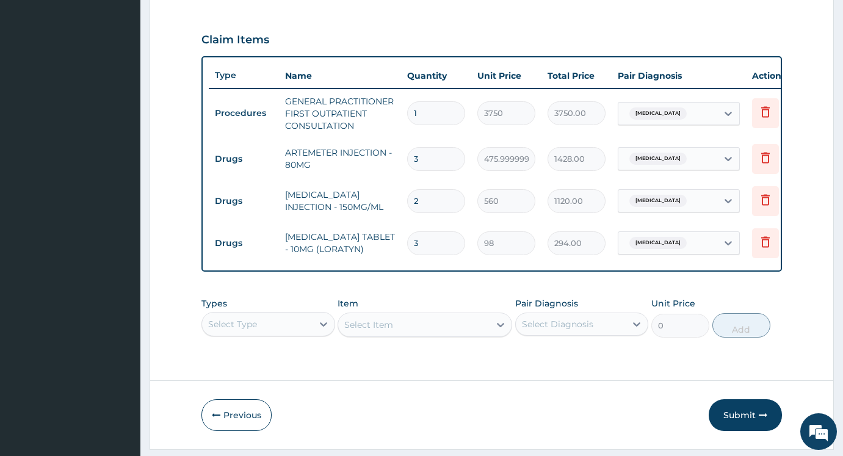
scroll to position [441, 0]
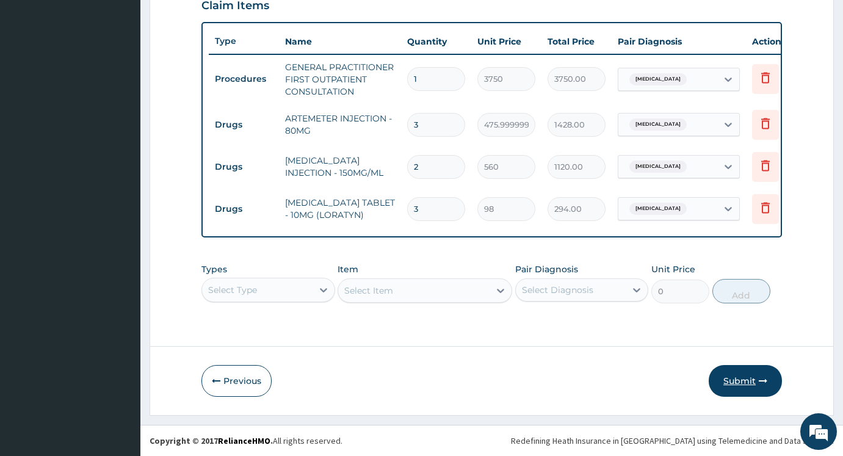
click at [752, 375] on button "Submit" at bounding box center [744, 381] width 73 height 32
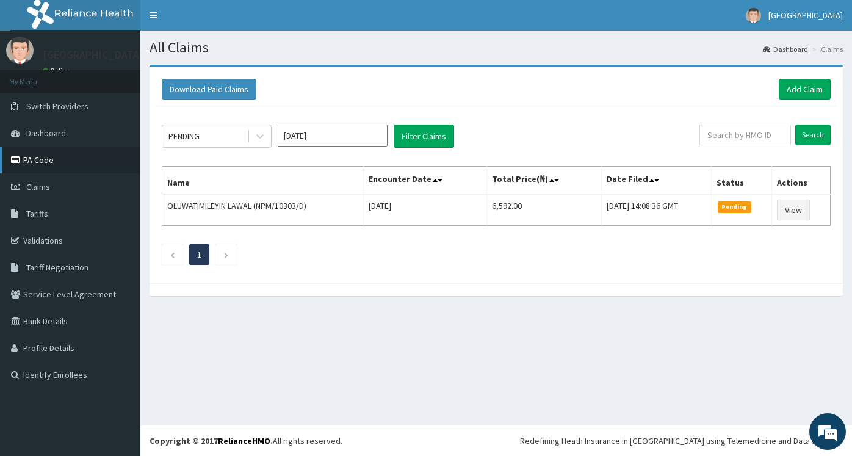
click at [30, 158] on link "PA Code" at bounding box center [70, 159] width 140 height 27
